Goal: Task Accomplishment & Management: Use online tool/utility

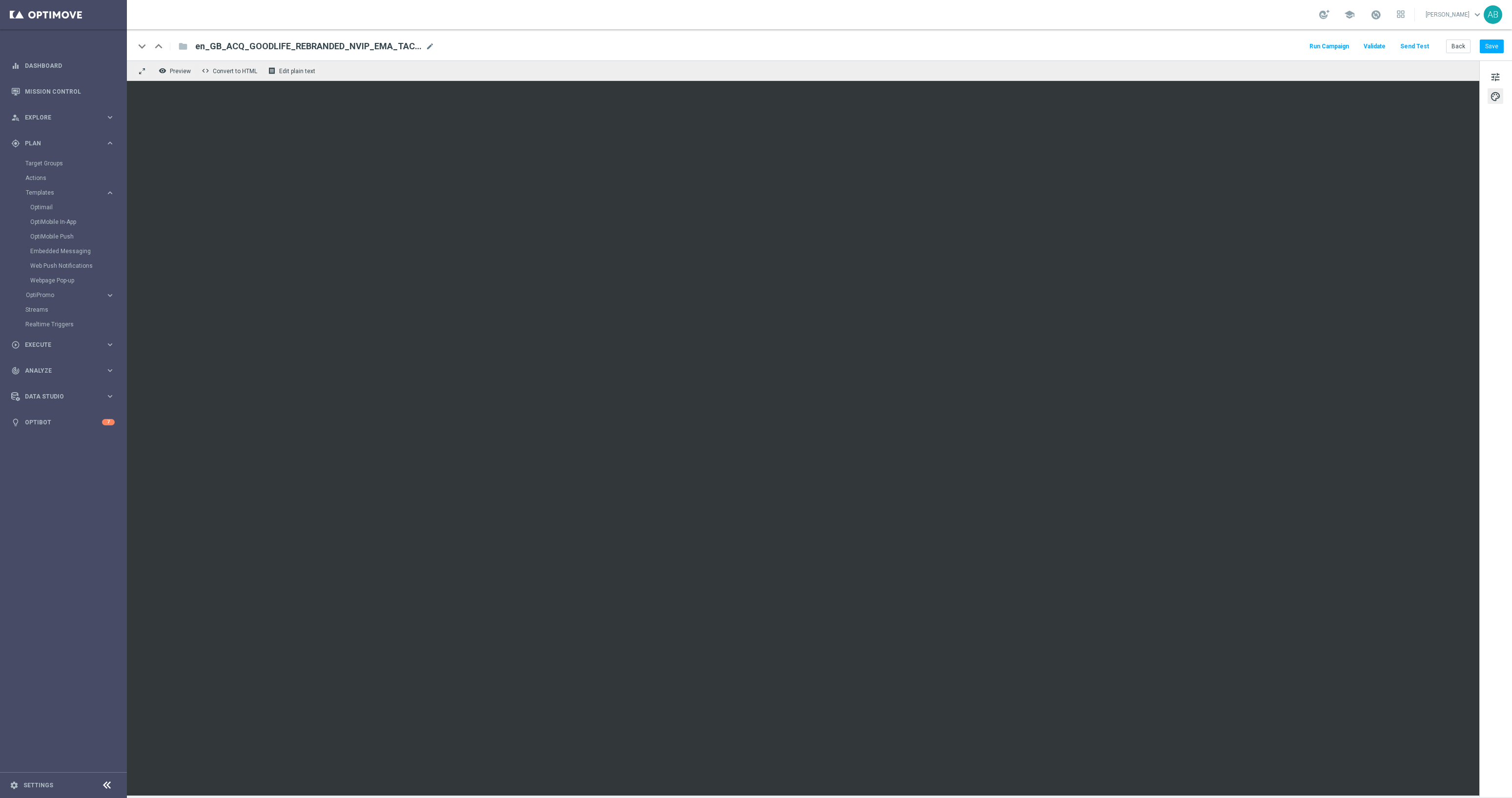
click at [97, 618] on sidenavbar "equalizer Dashboard Mission Control" at bounding box center [63, 399] width 127 height 798
click at [48, 192] on span "Templates" at bounding box center [60, 192] width 70 height 6
click at [43, 194] on span "Templates" at bounding box center [60, 192] width 70 height 6
click at [42, 206] on link "Optimail" at bounding box center [66, 207] width 71 height 8
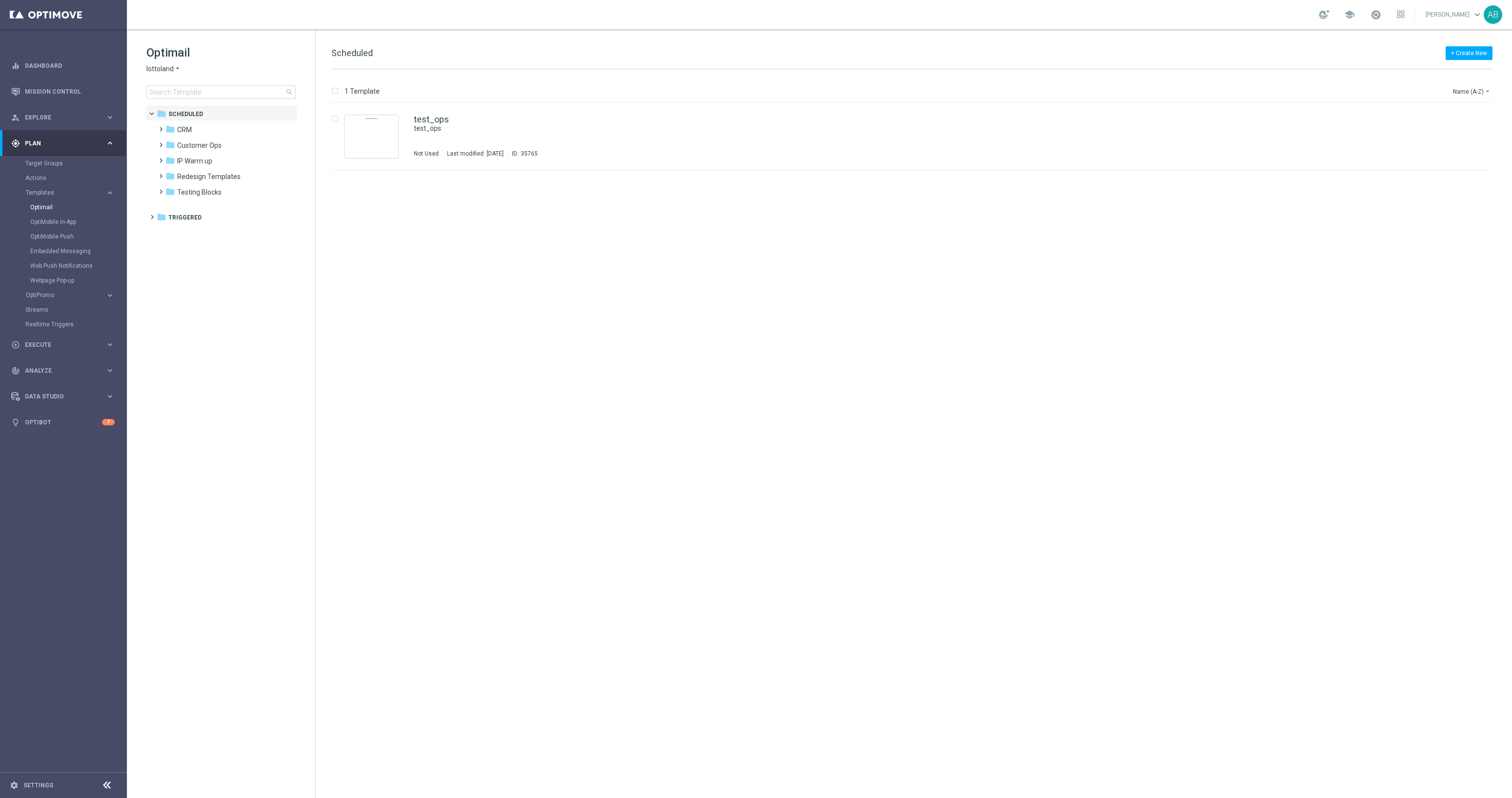
click at [411, 459] on div "insert_drive_file test_ops test_ops Not Used Last modified: [DATE] ID: 35765 fi…" at bounding box center [916, 450] width 1189 height 695
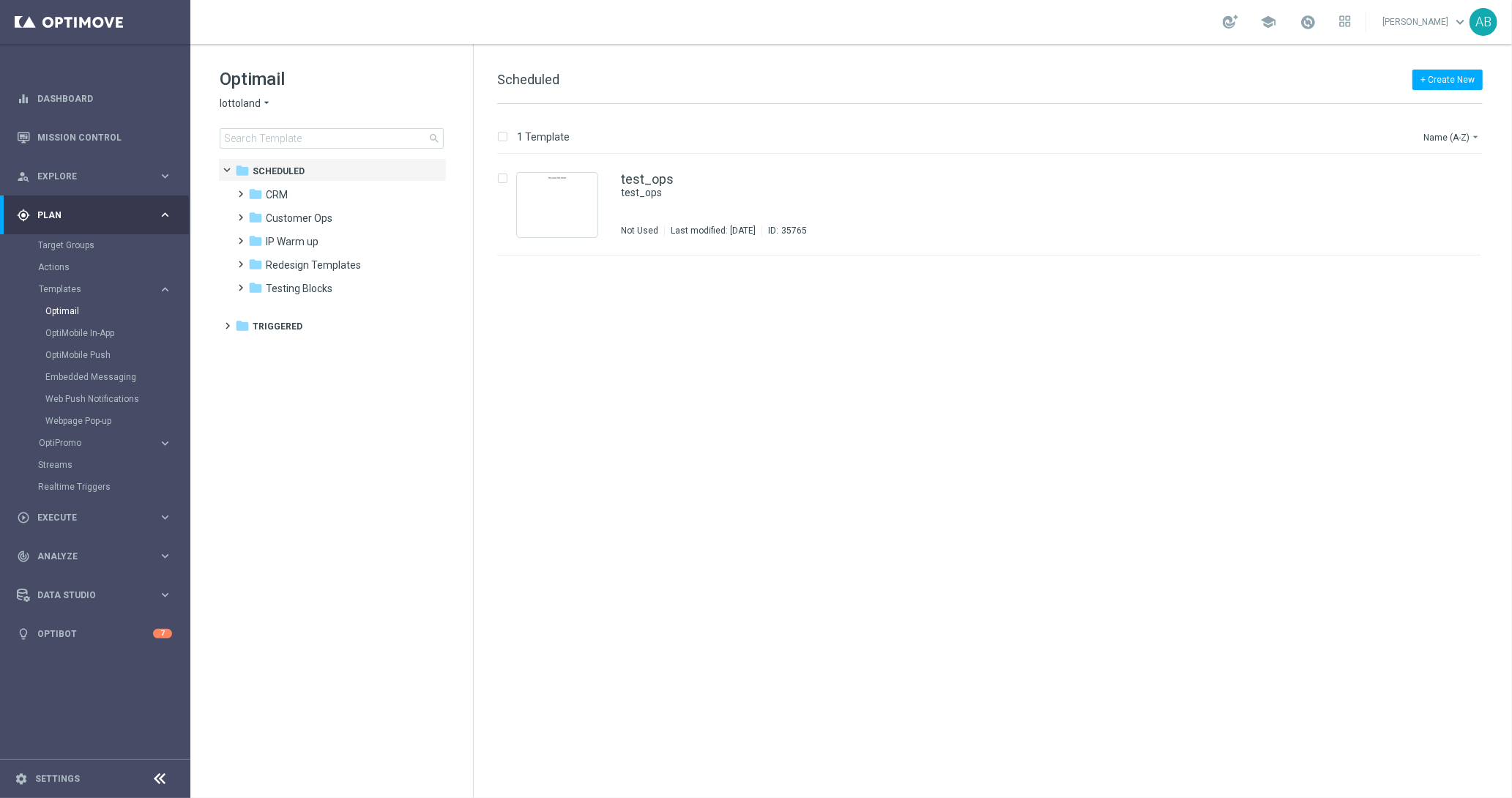
click at [345, 127] on div "Optimail lottoland arrow_drop_down × lottoland search" at bounding box center [346, 107] width 254 height 81
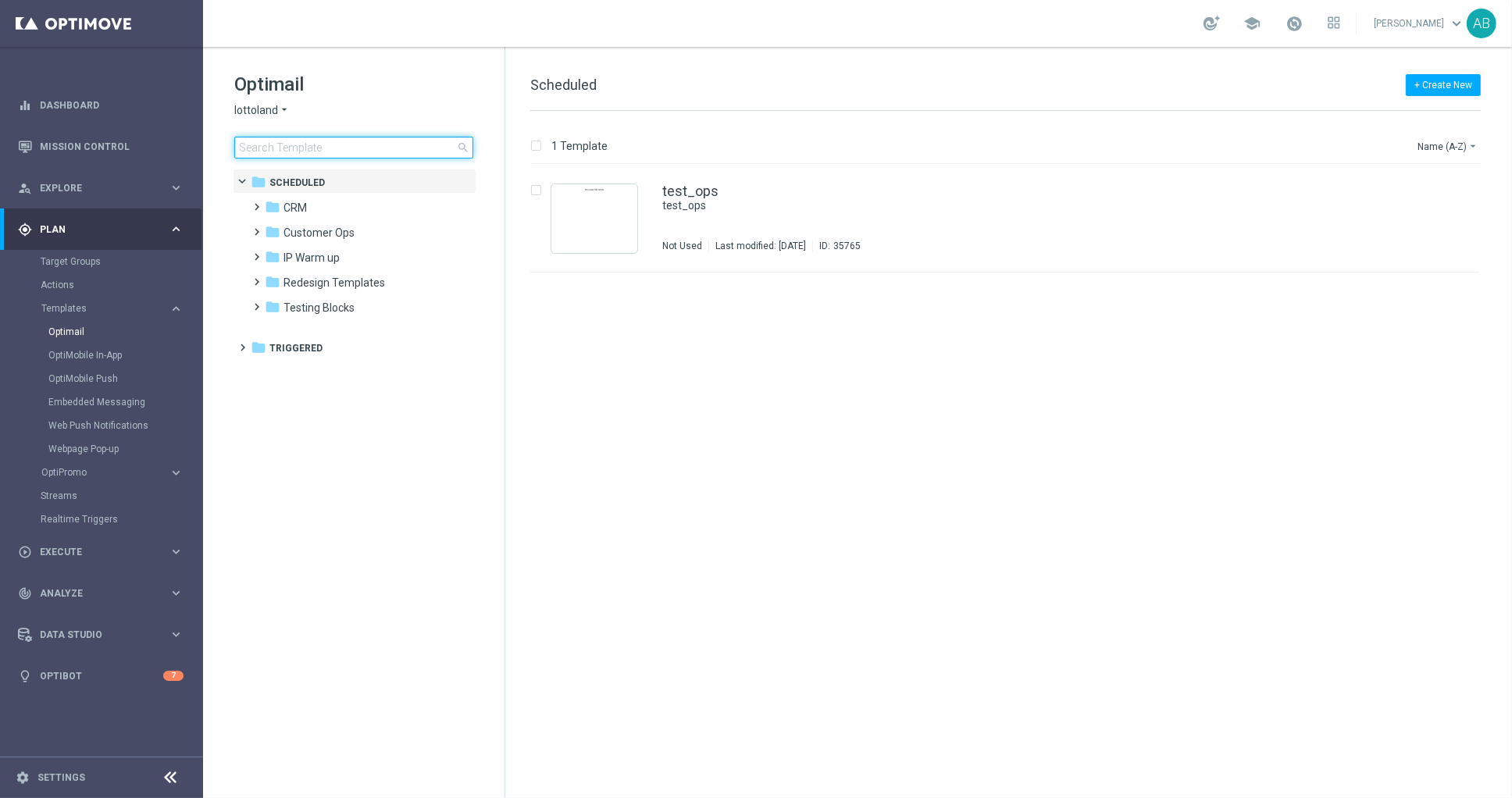
click at [338, 137] on input at bounding box center [353, 147] width 239 height 22
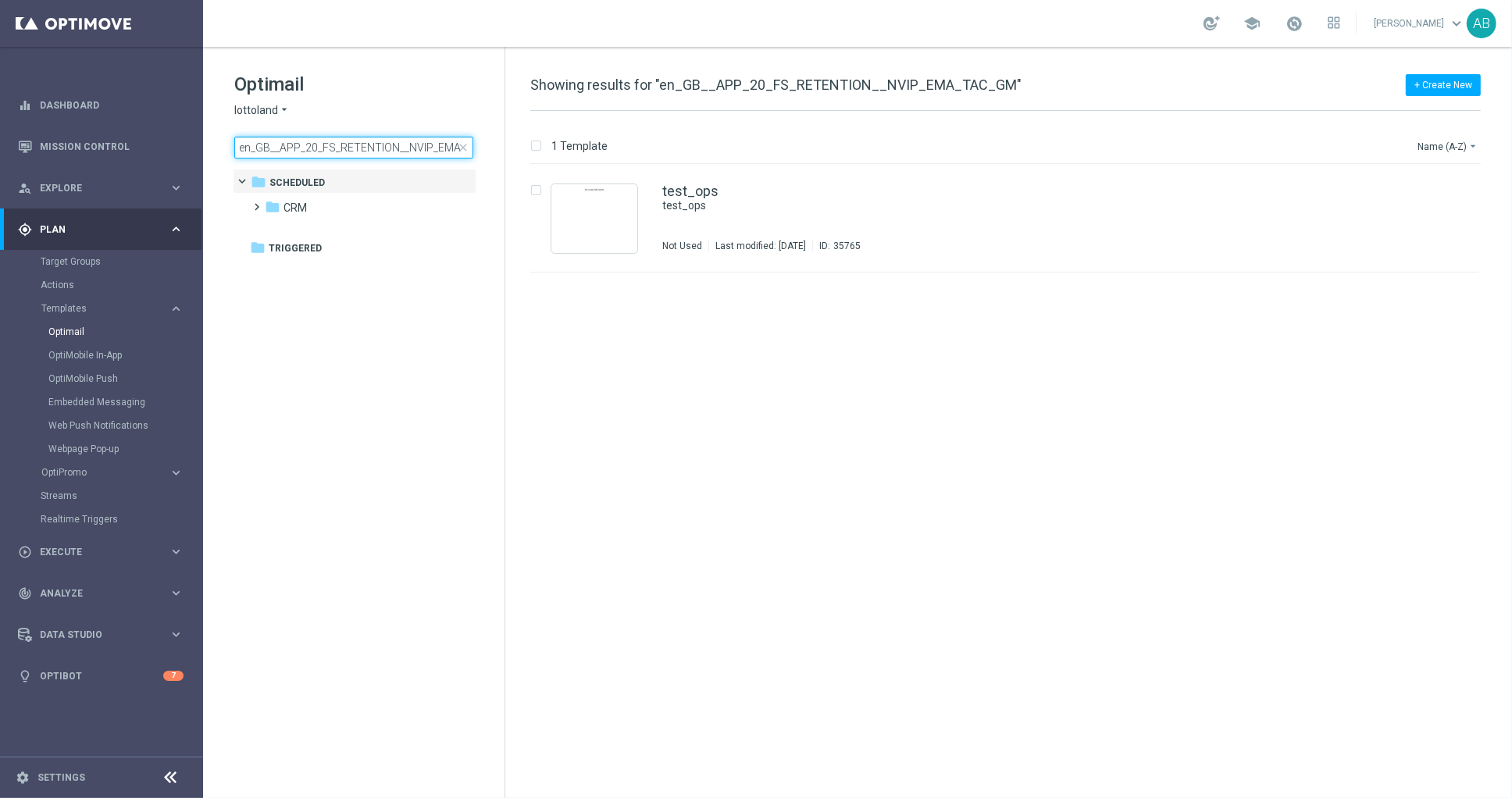
scroll to position [0, 43]
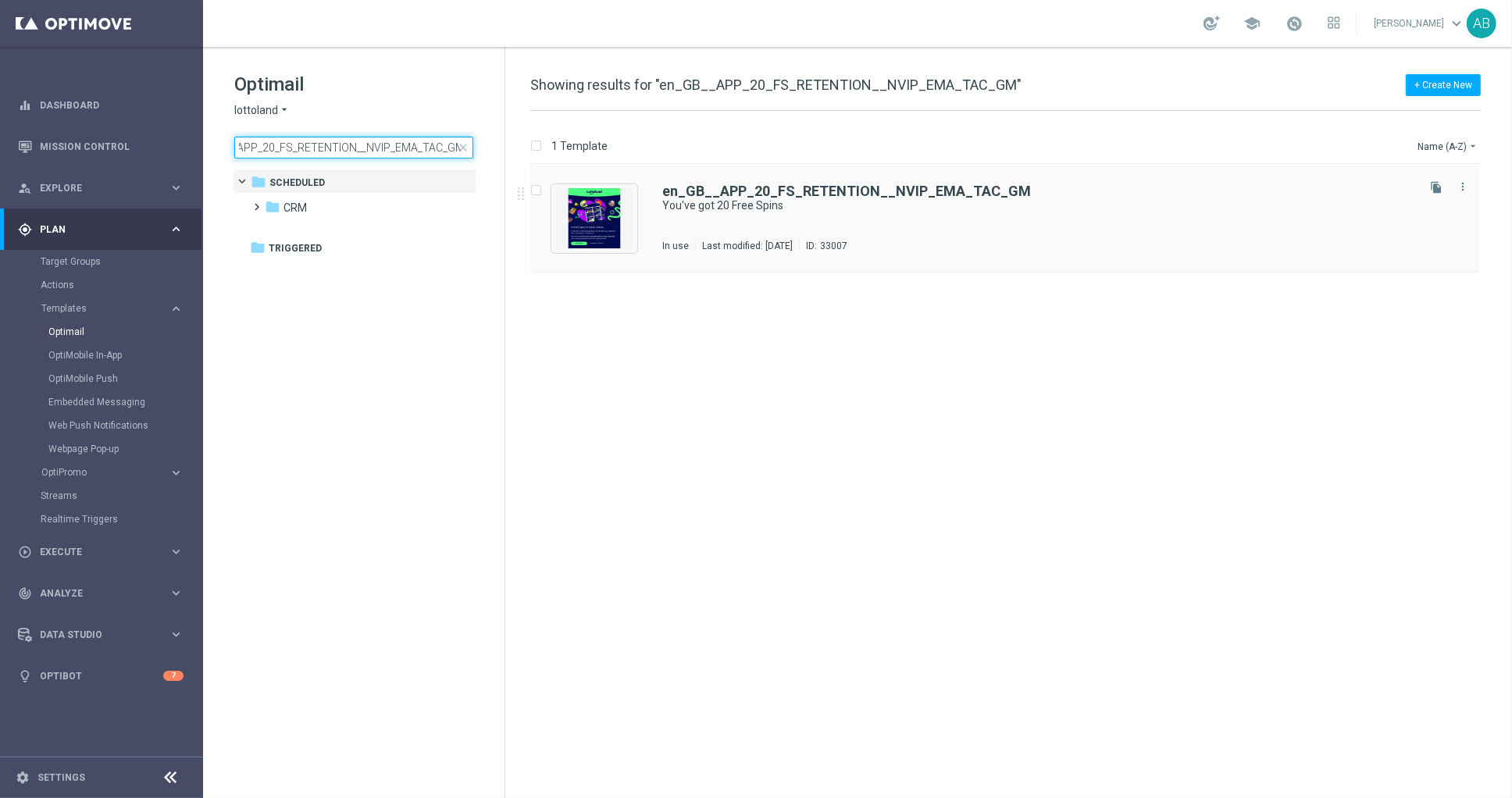
type input "en_GB__APP_20_FS_RETENTION__NVIP_EMA_TAC_GM"
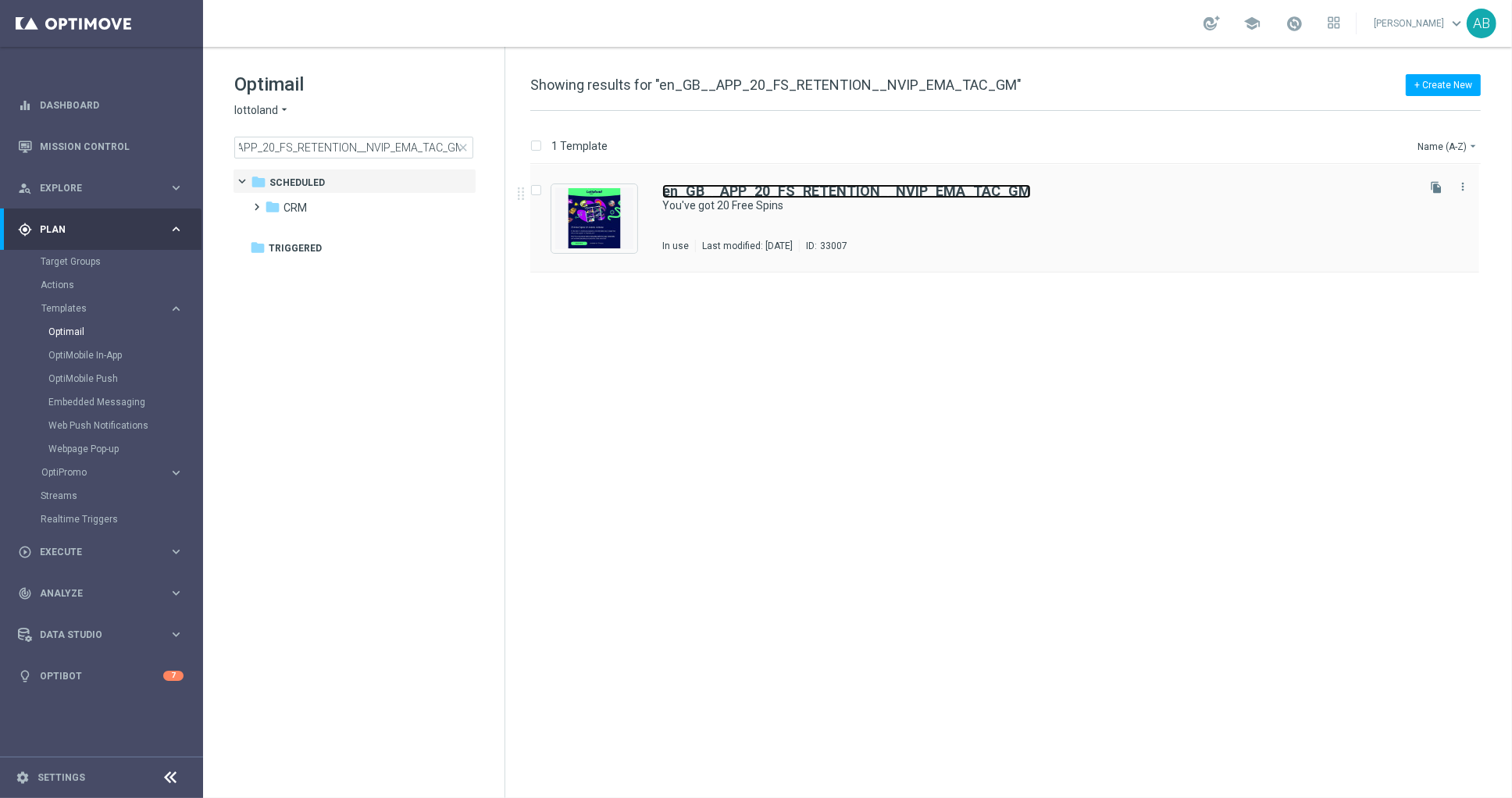
click at [748, 183] on b "en_GB__APP_20_FS_RETENTION__NVIP_EMA_TAC_GM" at bounding box center [846, 191] width 368 height 16
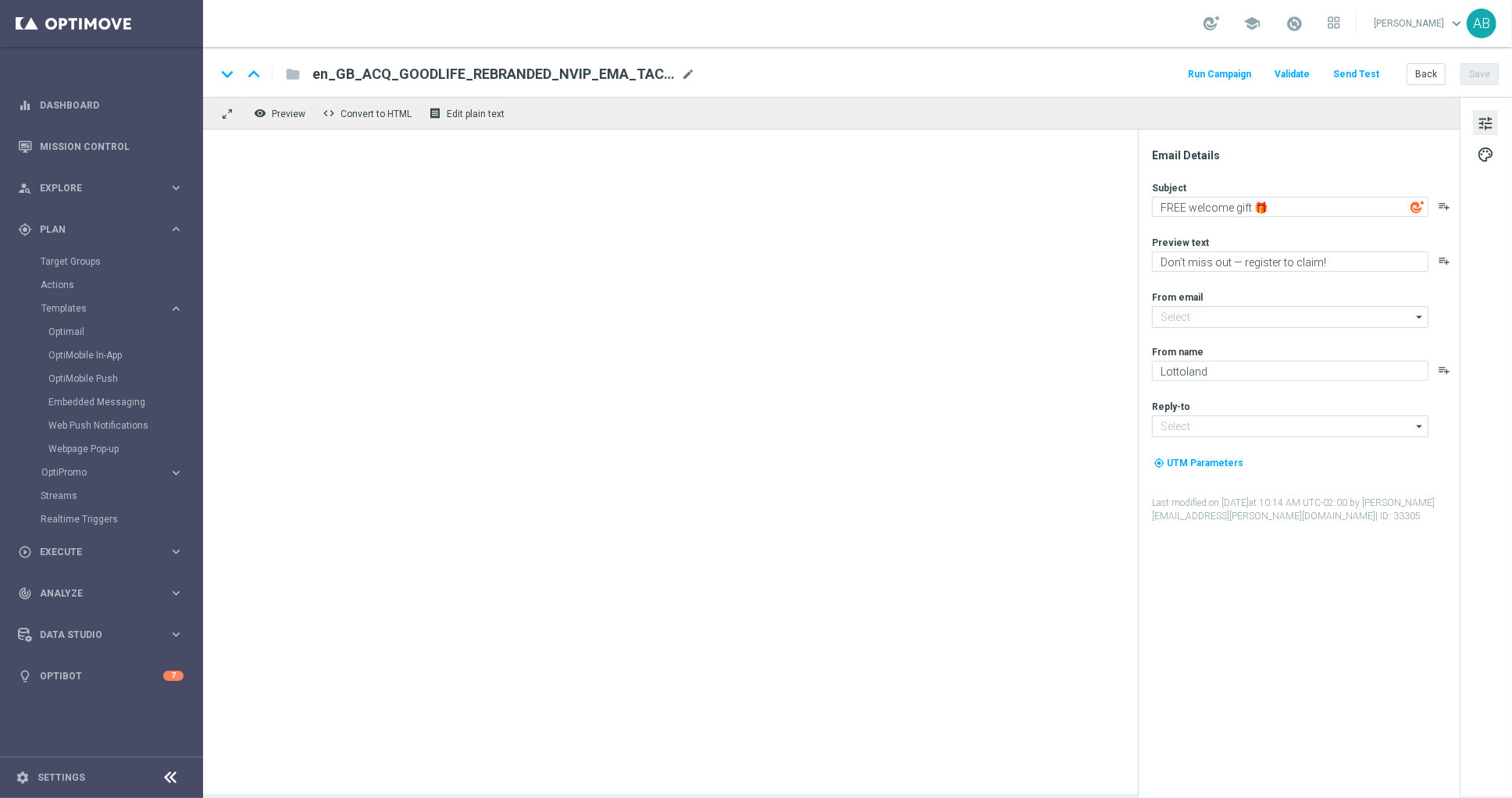
type input "[EMAIL_ADDRESS][DOMAIN_NAME]"
type textarea "You've got 20 Free Spins"
type textarea "Only for our App users ❣️"
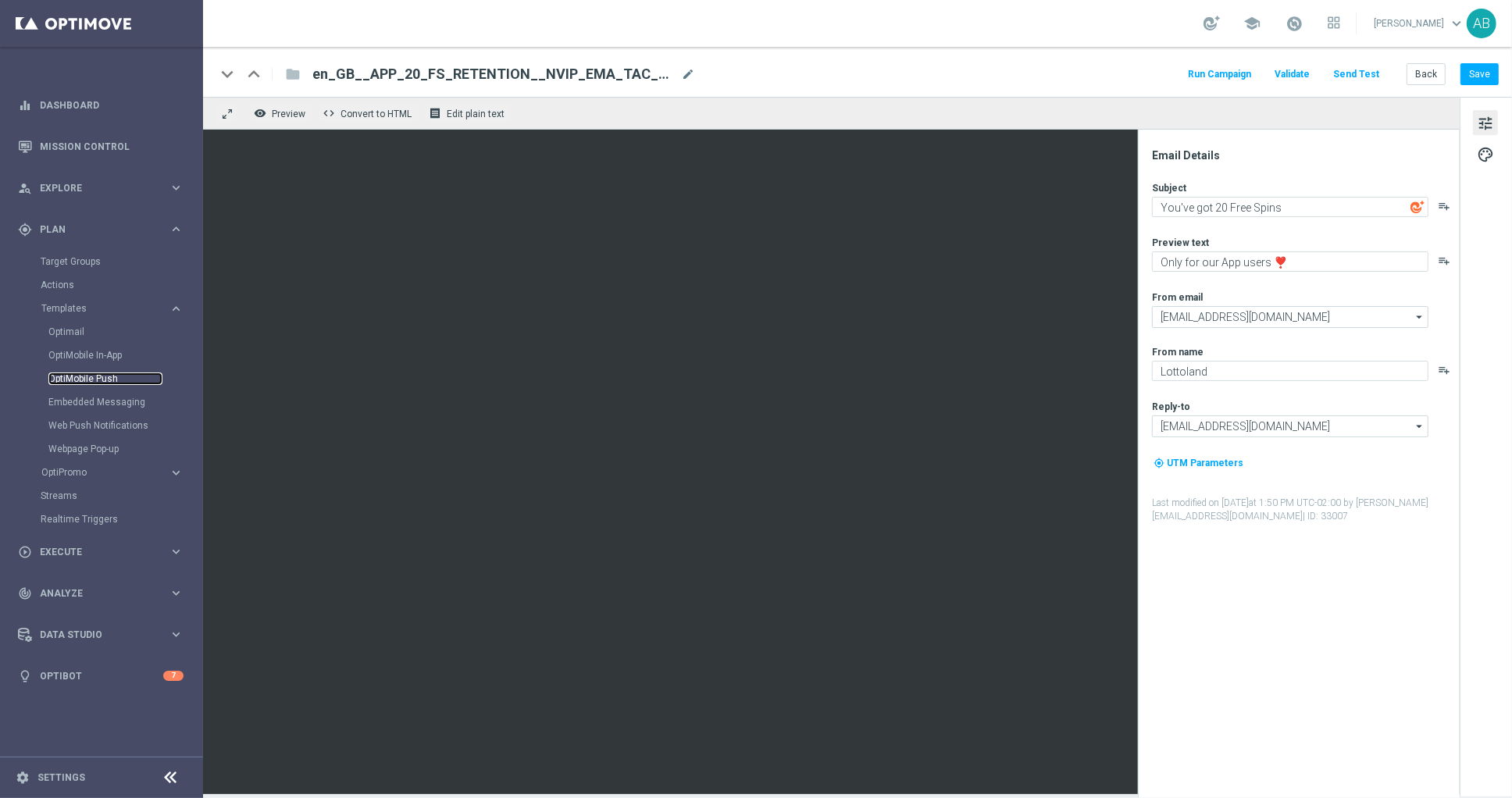
click at [90, 373] on link "OptiMobile Push" at bounding box center [105, 378] width 114 height 12
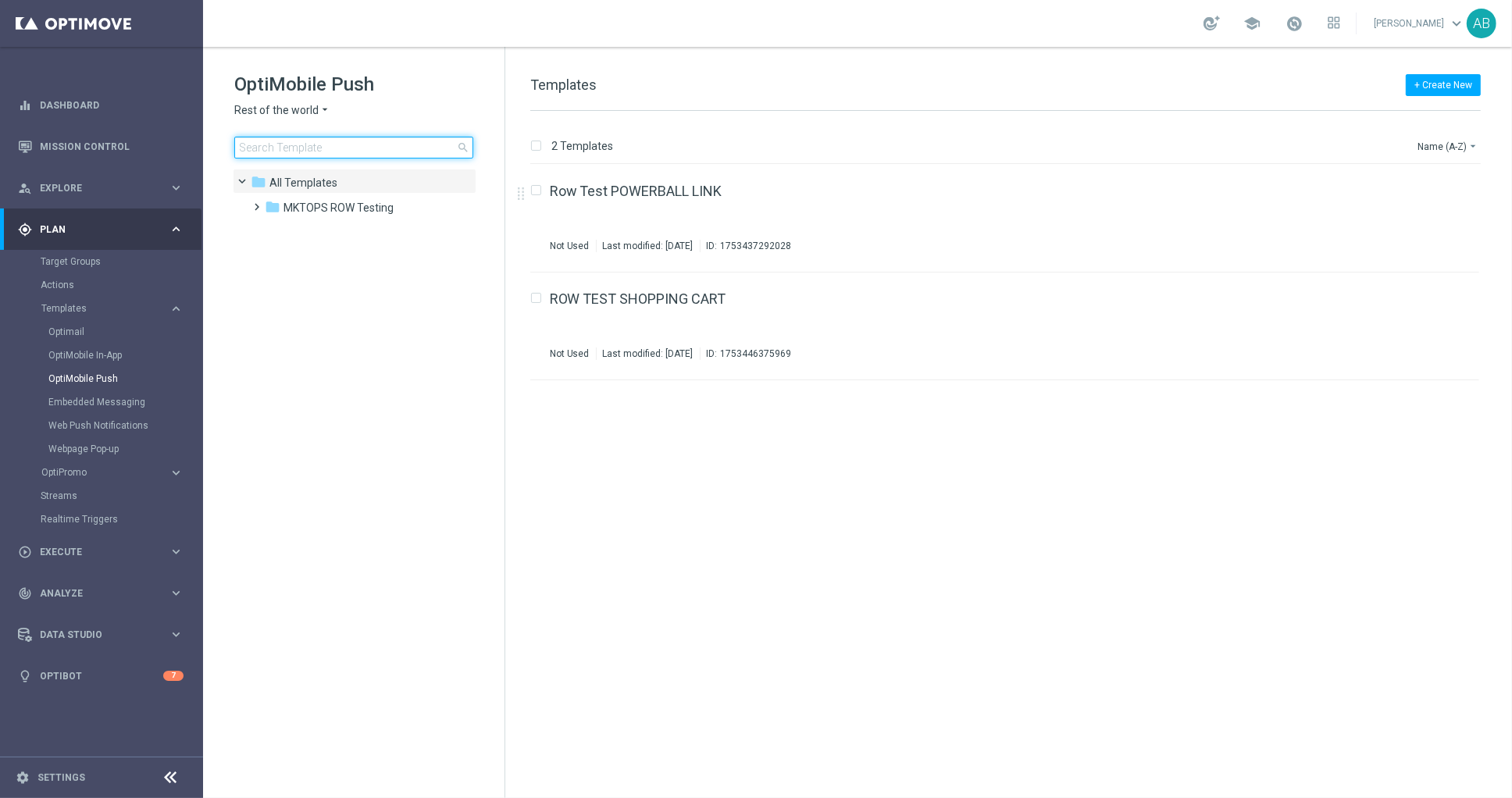
click at [341, 150] on input at bounding box center [353, 147] width 239 height 22
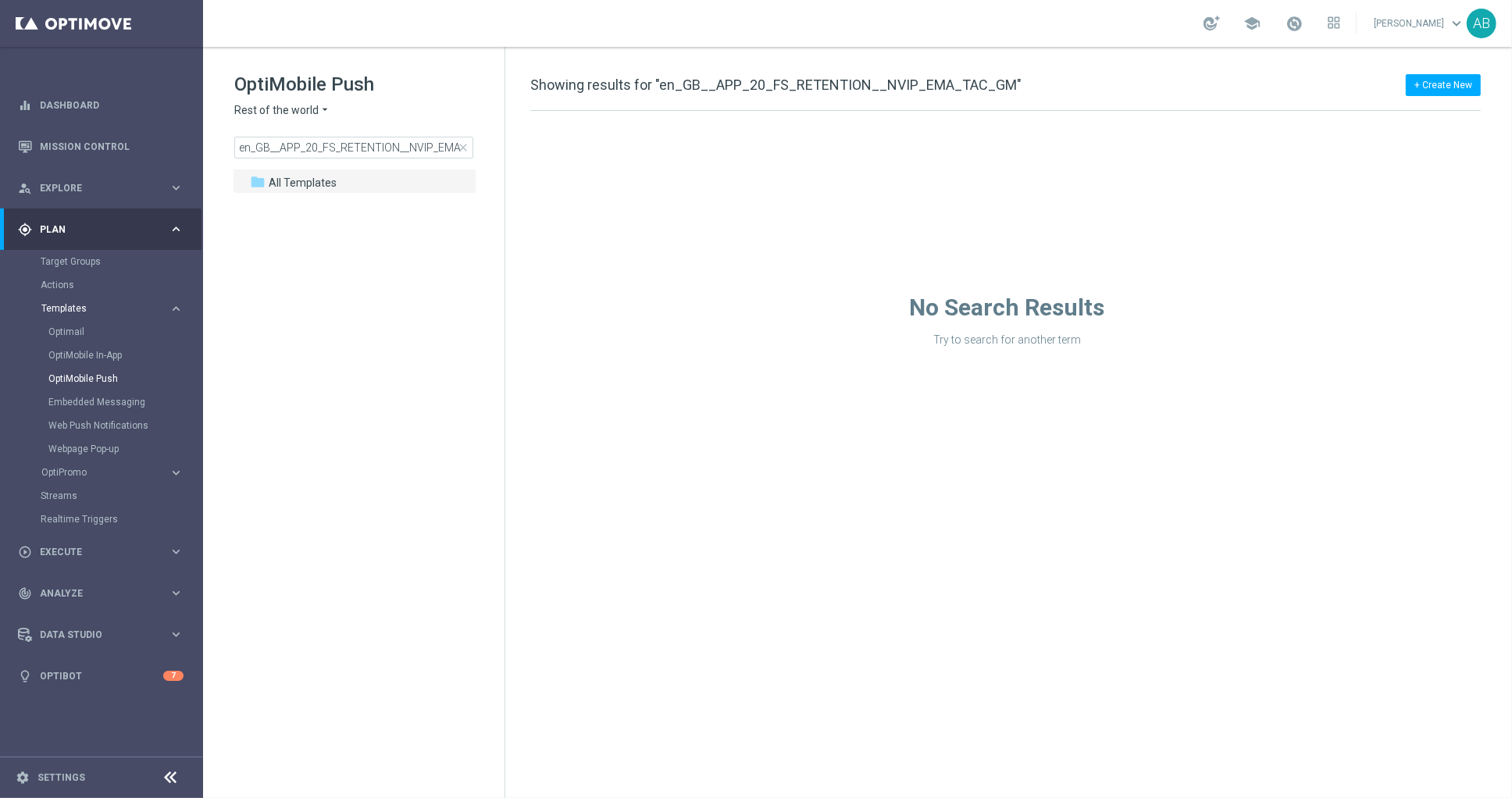
click at [77, 311] on span "Templates" at bounding box center [97, 308] width 112 height 9
click at [73, 311] on span "Templates" at bounding box center [97, 308] width 112 height 9
click at [76, 332] on link "Optimail" at bounding box center [105, 331] width 114 height 12
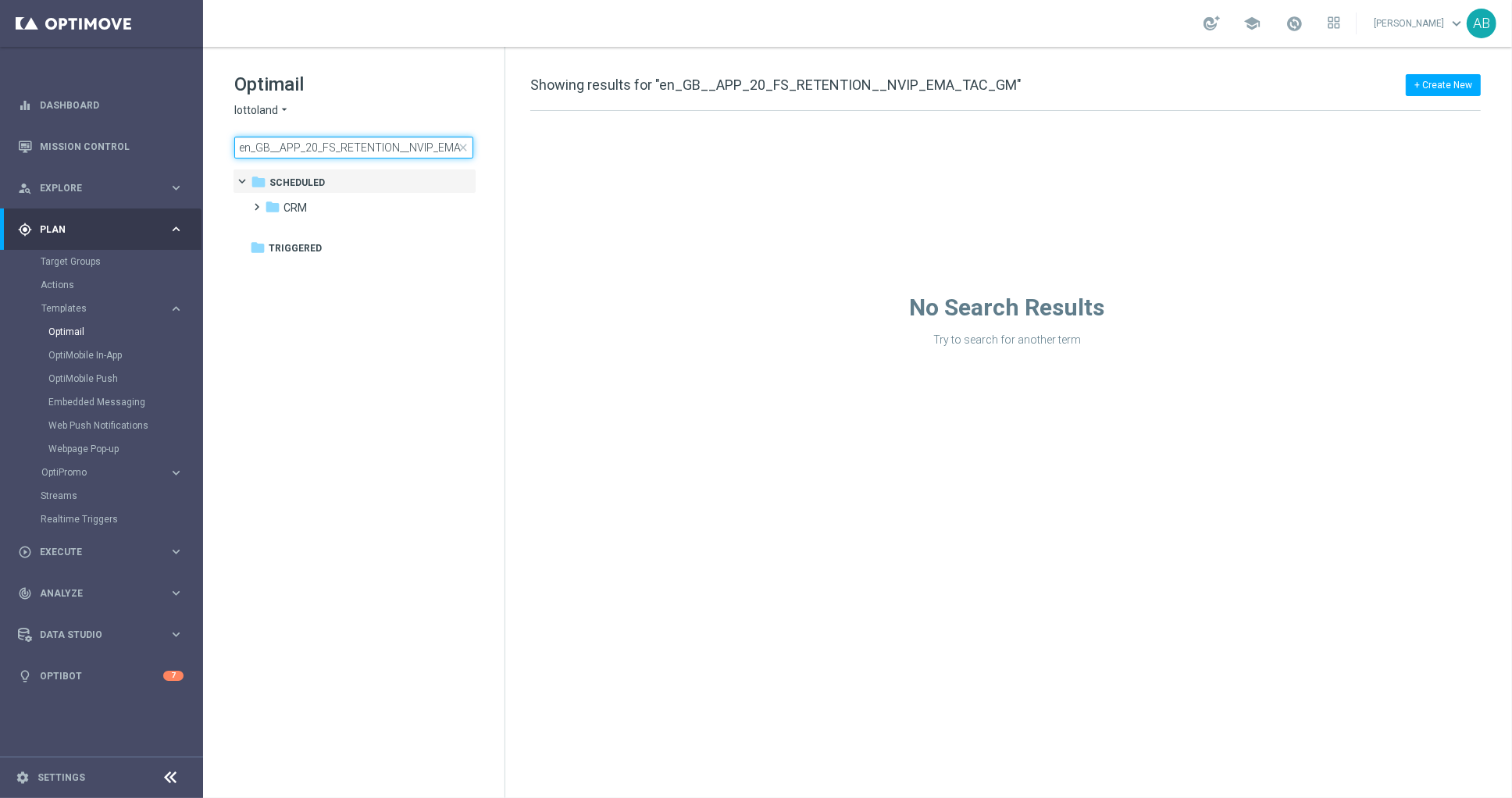
click at [364, 150] on input "en_GB__APP_20_FS_RETENTION__NVIP_EMA_TAC_GM" at bounding box center [353, 147] width 239 height 22
type input "en_GB_EMT_NVIP_EM_TAC_GM__WK35_2025_GAMESREACT_ROBIN_IN_THE_HOOD"
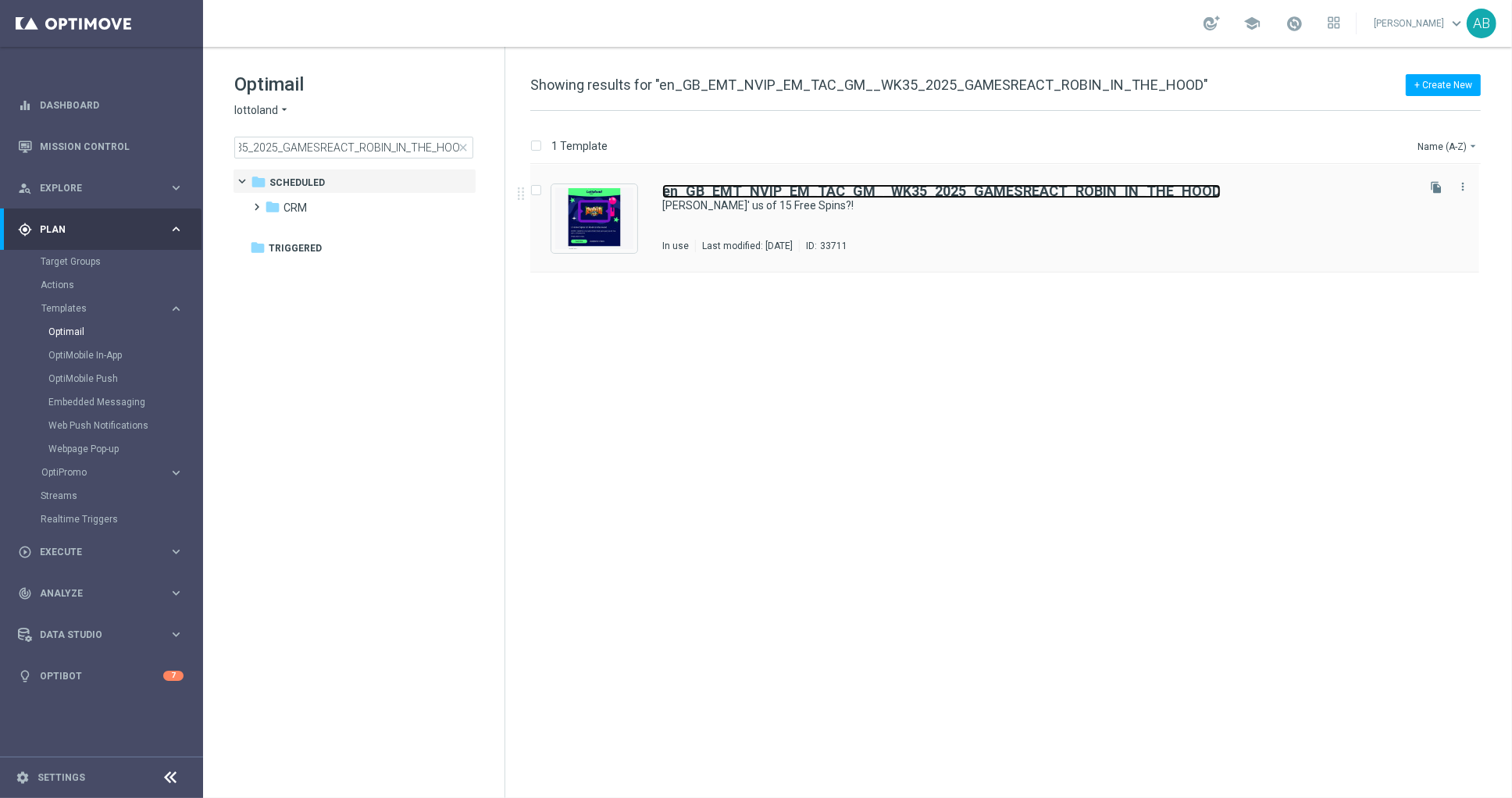
click at [709, 190] on b "en_GB_EMT_NVIP_EM_TAC_GM__WK35_2025_GAMESREACT_ROBIN_IN_THE_HOOD" at bounding box center [941, 191] width 559 height 16
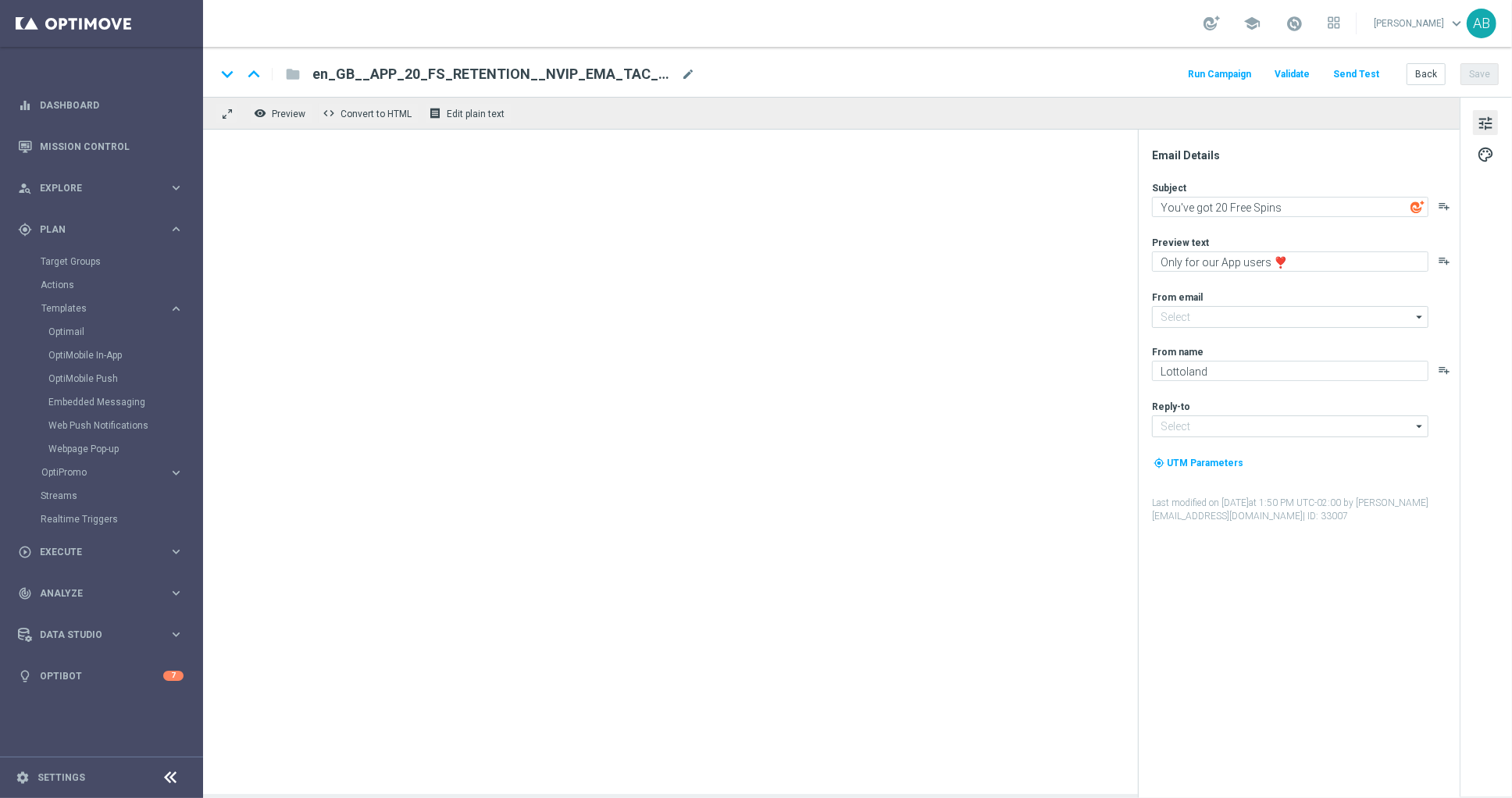
type textarea "[PERSON_NAME]' us of 15 Free Spins?!"
type textarea "From Sherwood to Lottoland's hood..."
type input "[EMAIL_ADDRESS][DOMAIN_NAME]"
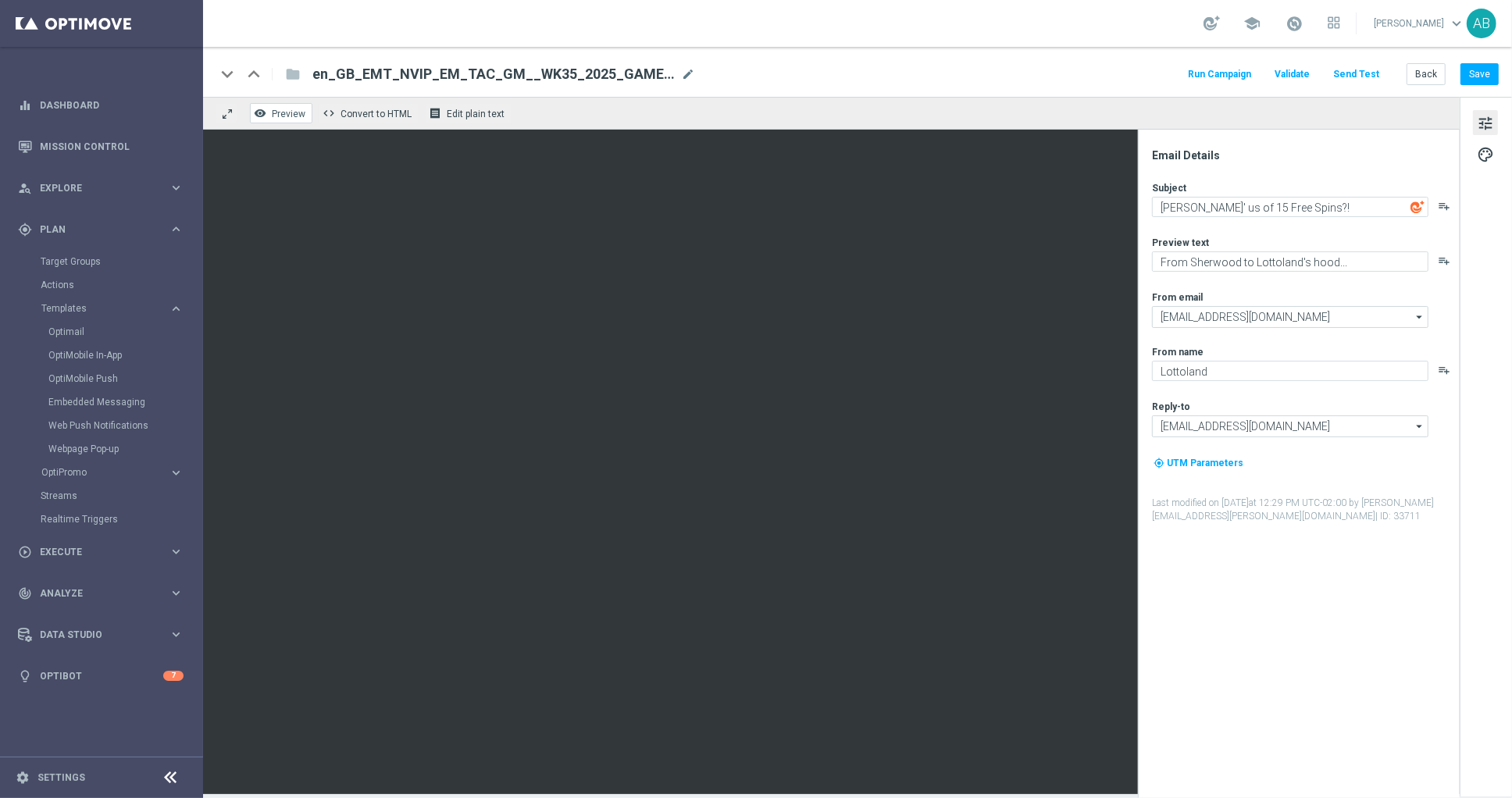
click at [282, 109] on span "Preview" at bounding box center [288, 115] width 34 height 11
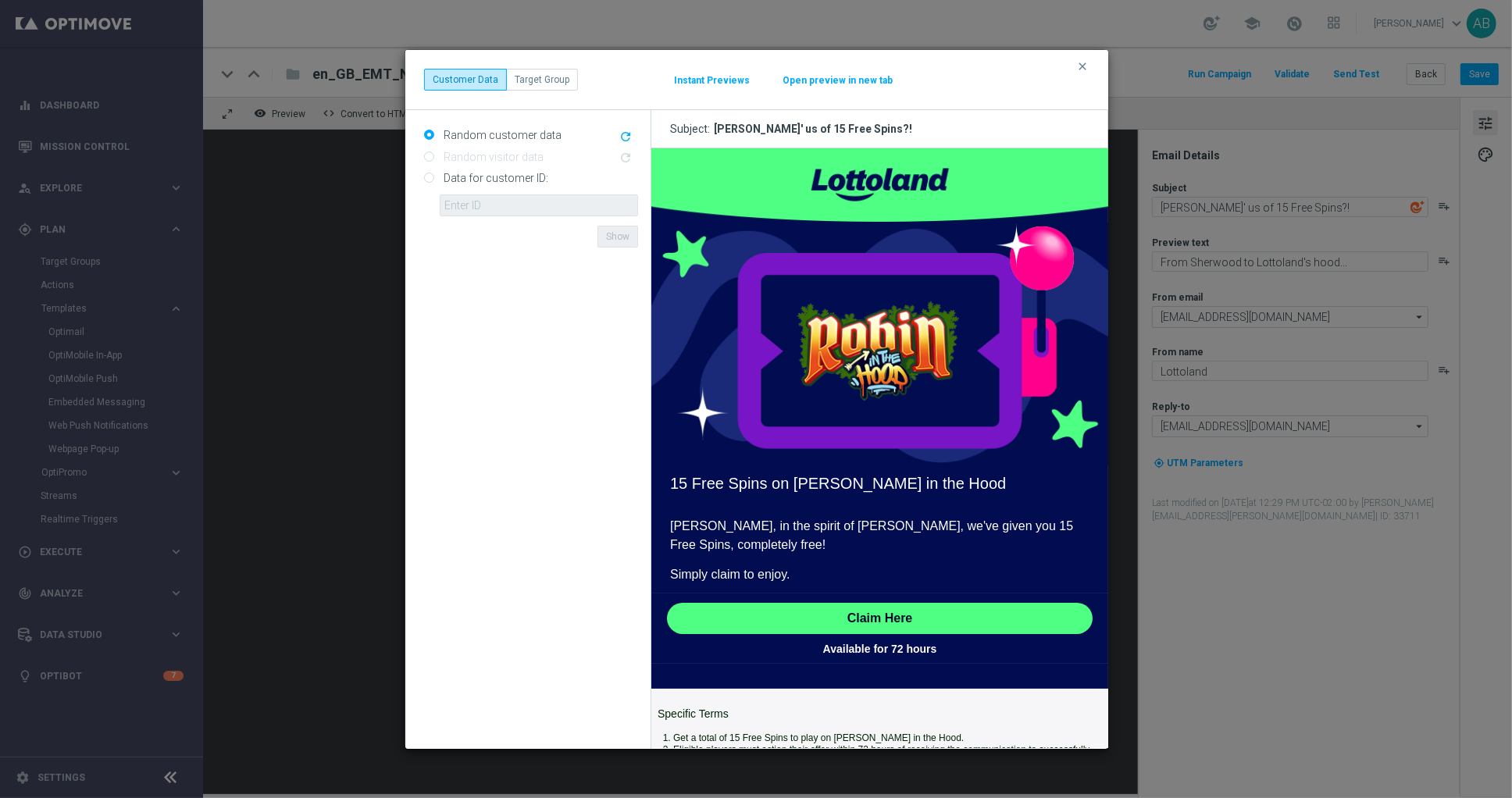
click at [434, 173] on div "Data for customer ID: ID {{customerId}} not found Show" at bounding box center [532, 191] width 214 height 51
click at [424, 171] on div "Data for customer ID: ID {{customerId}} not found Show" at bounding box center [532, 191] width 214 height 51
click at [429, 174] on input "Data for customer ID:" at bounding box center [429, 178] width 10 height 10
radio input "true"
click at [474, 197] on input "text" at bounding box center [538, 205] width 198 height 22
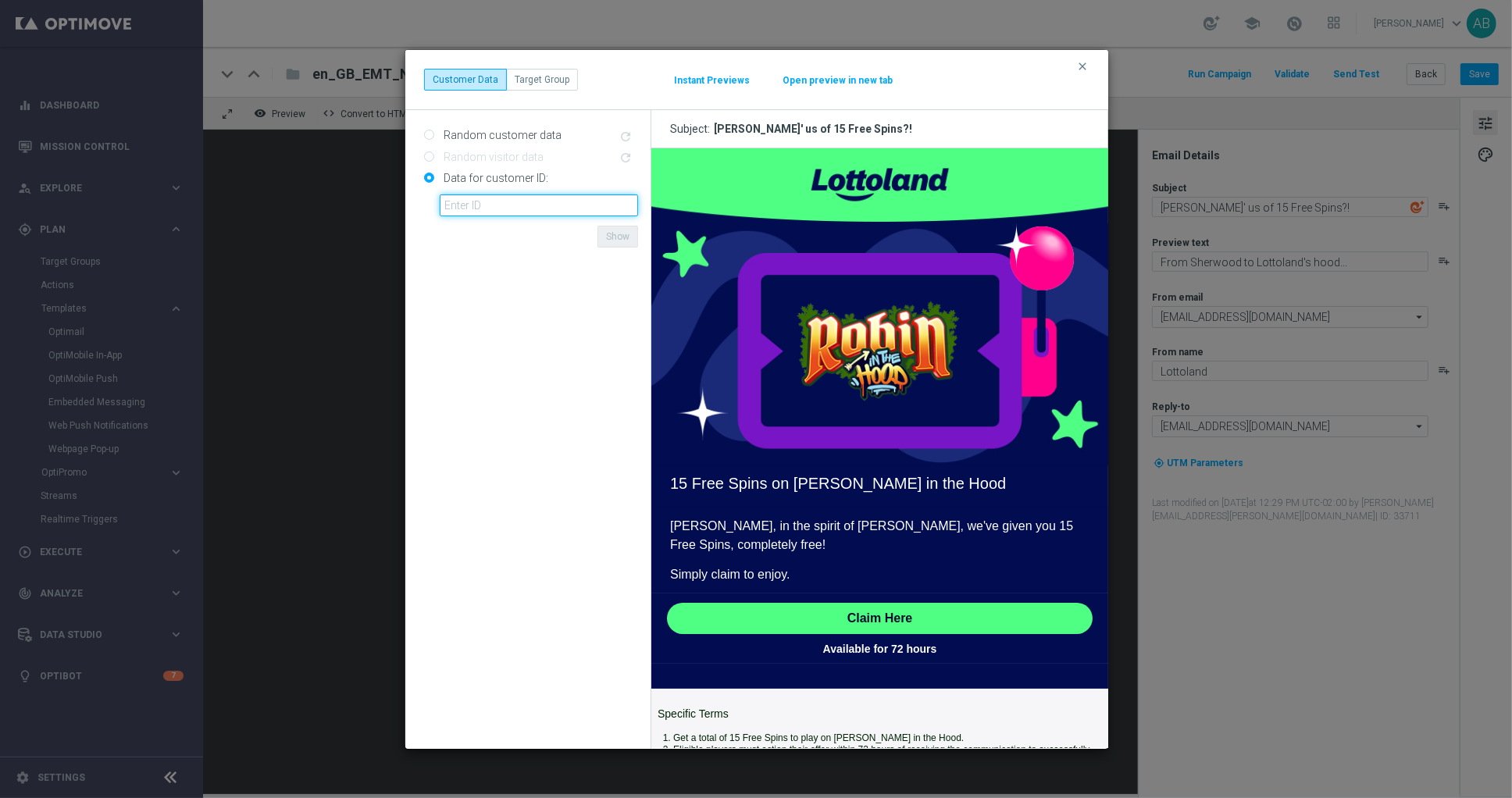
paste input "4832825"
type input "4832825"
click at [618, 234] on button "Show" at bounding box center [617, 236] width 40 height 22
click at [722, 85] on button "Instant Previews" at bounding box center [712, 80] width 77 height 12
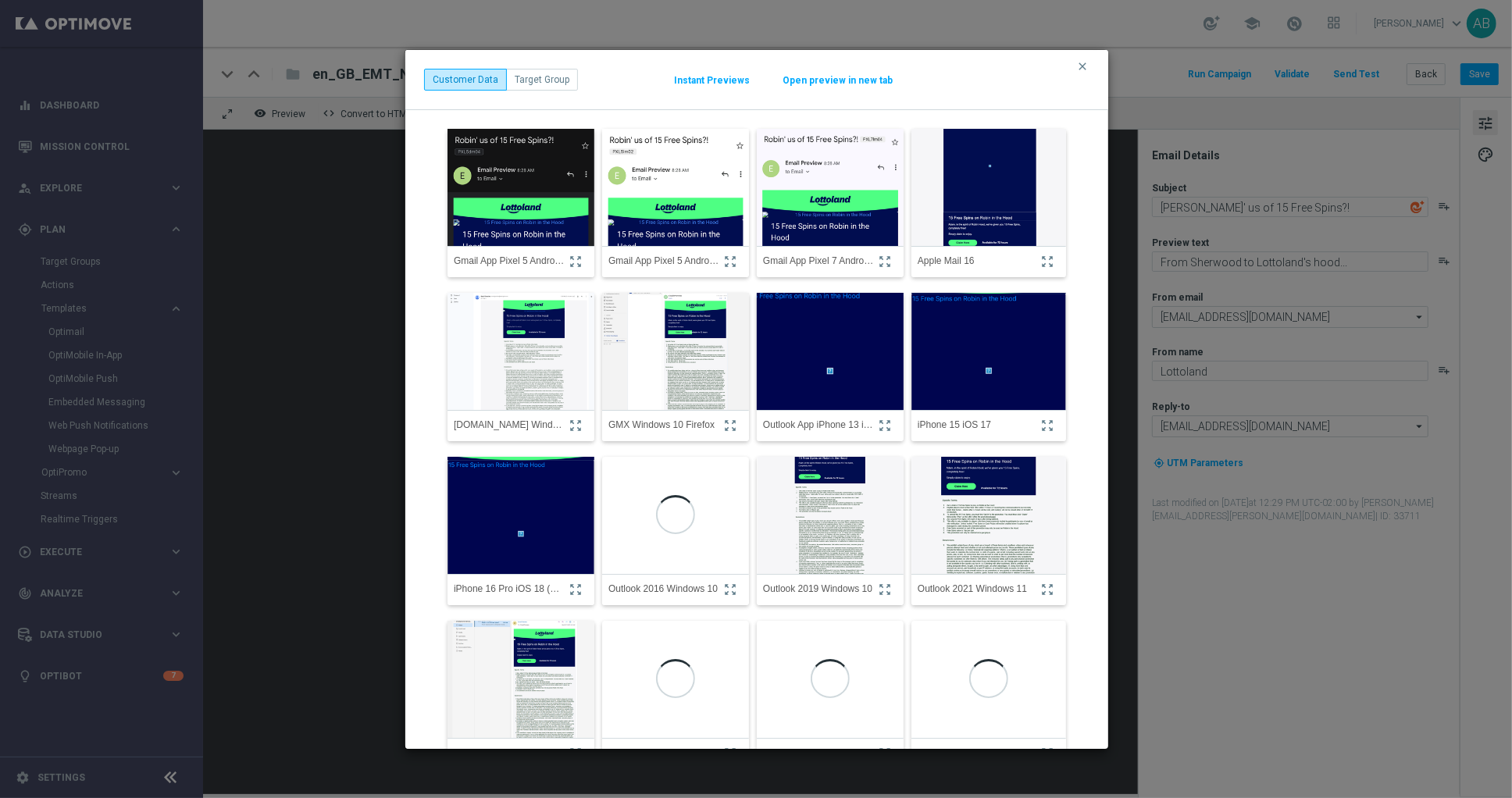
scroll to position [36, 0]
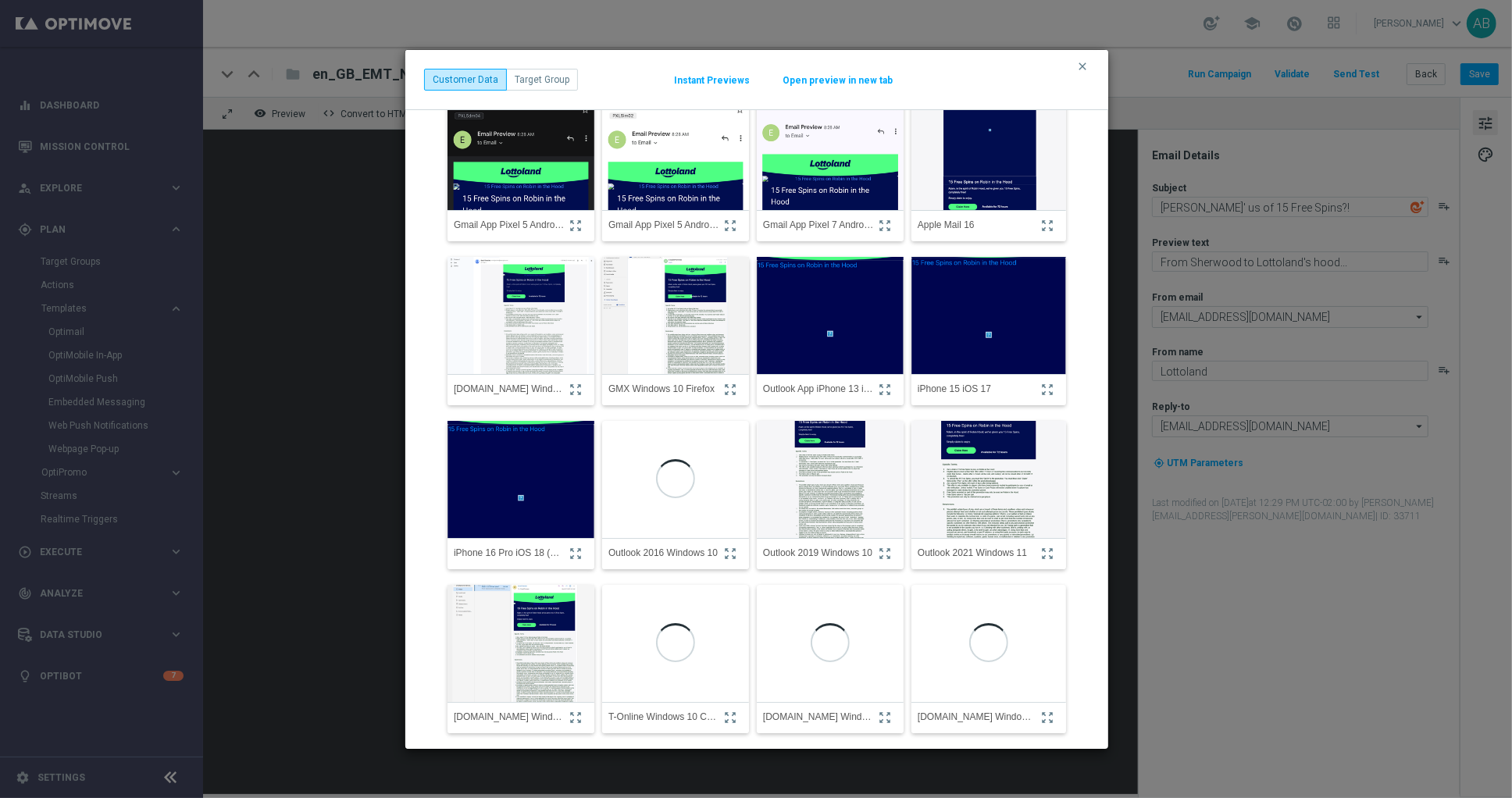
click at [825, 78] on button "Open preview in new tab" at bounding box center [837, 80] width 112 height 12
